Goal: Download file/media

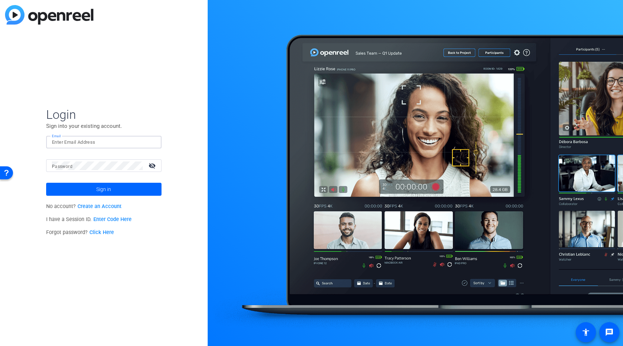
click at [100, 144] on input "Email" at bounding box center [104, 142] width 104 height 9
type input "[PERSON_NAME][EMAIL_ADDRESS][PERSON_NAME][DOMAIN_NAME]"
click at [46, 183] on button "Sign in" at bounding box center [103, 189] width 115 height 13
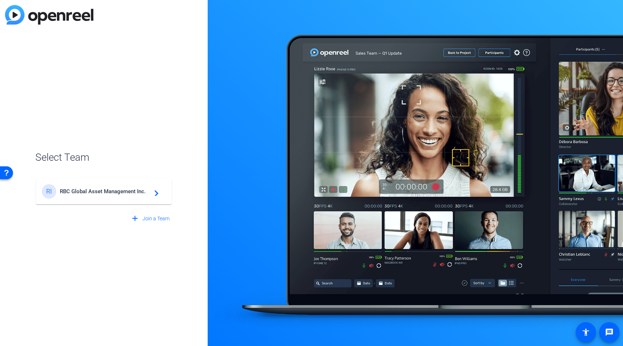
click at [88, 196] on div "RI RBC Global Asset Management Inc. navigate_next" at bounding box center [104, 191] width 124 height 14
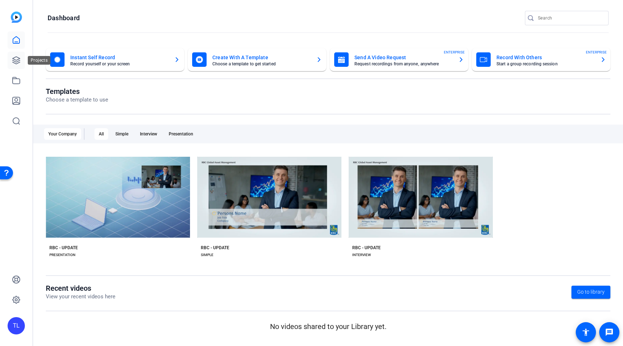
click at [17, 62] on icon at bounding box center [16, 60] width 9 height 9
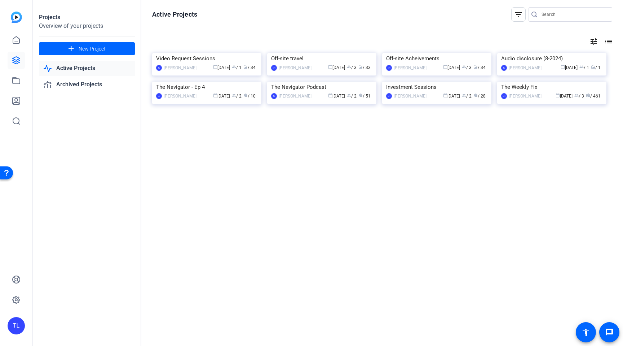
click at [208, 58] on div "Video Request Sessions" at bounding box center [206, 58] width 101 height 11
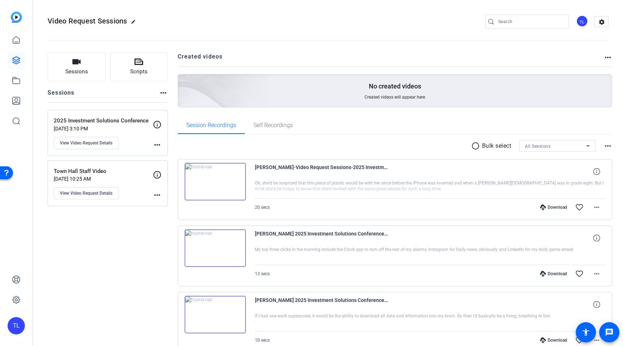
click at [102, 123] on p "2025 Investment Solutions Conference" at bounding box center [103, 121] width 99 height 8
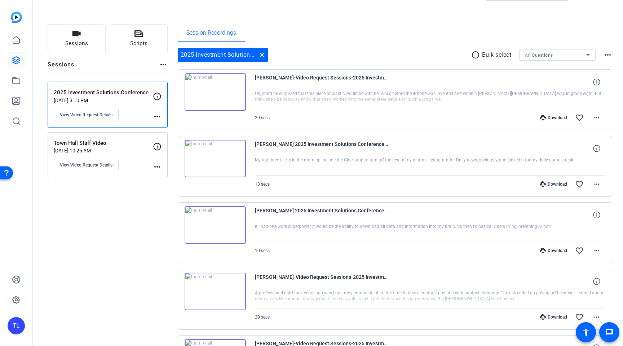
scroll to position [28, 0]
click at [595, 119] on mat-icon "more_horiz" at bounding box center [597, 118] width 9 height 9
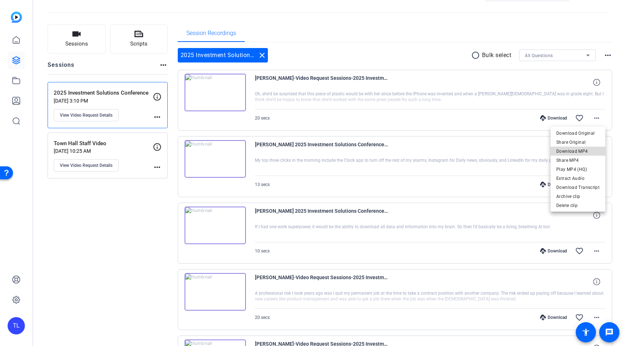
click at [580, 150] on span "Download MP4" at bounding box center [578, 151] width 43 height 9
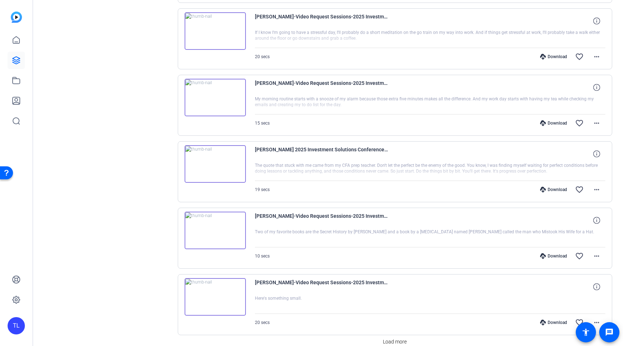
scroll to position [455, 0]
